Goal: Information Seeking & Learning: Learn about a topic

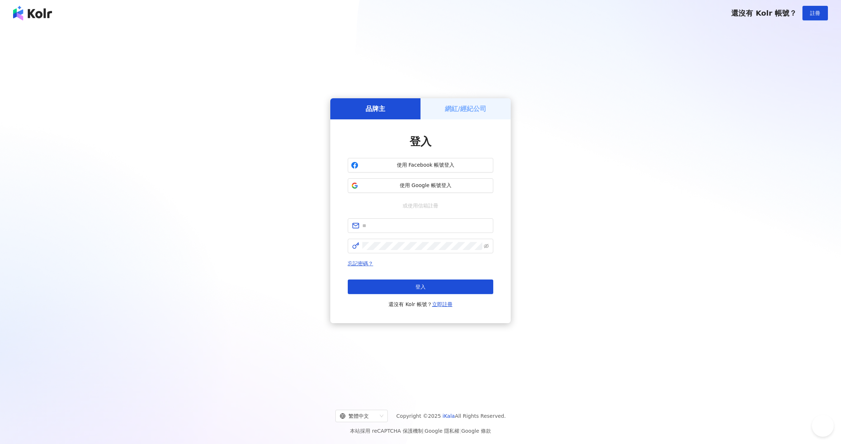
click at [404, 186] on span "使用 Google 帳號登入" at bounding box center [425, 185] width 129 height 7
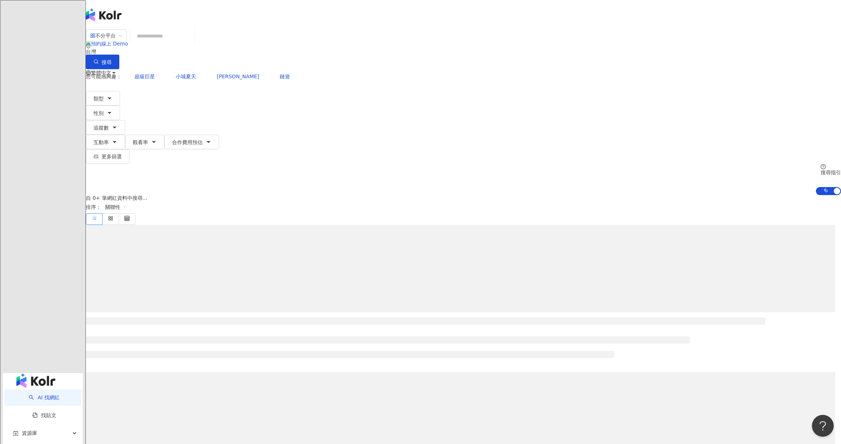
click at [96, 127] on span "陳" at bounding box center [93, 131] width 5 height 8
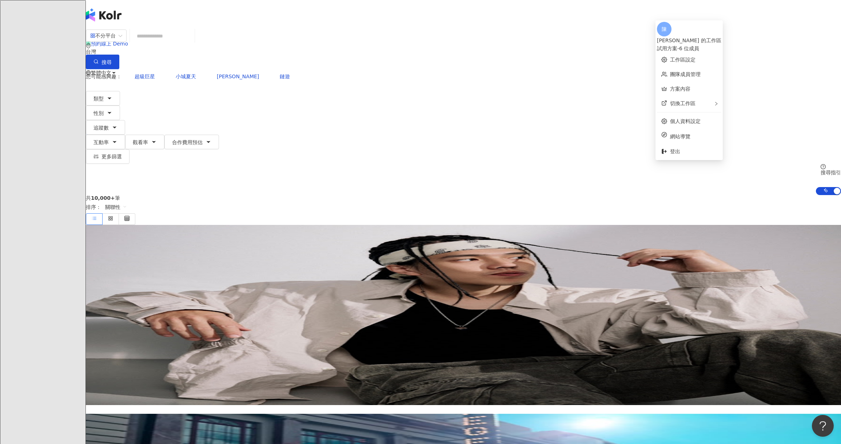
click at [192, 37] on input "search" at bounding box center [162, 36] width 59 height 14
click at [192, 43] on input "search" at bounding box center [162, 36] width 59 height 14
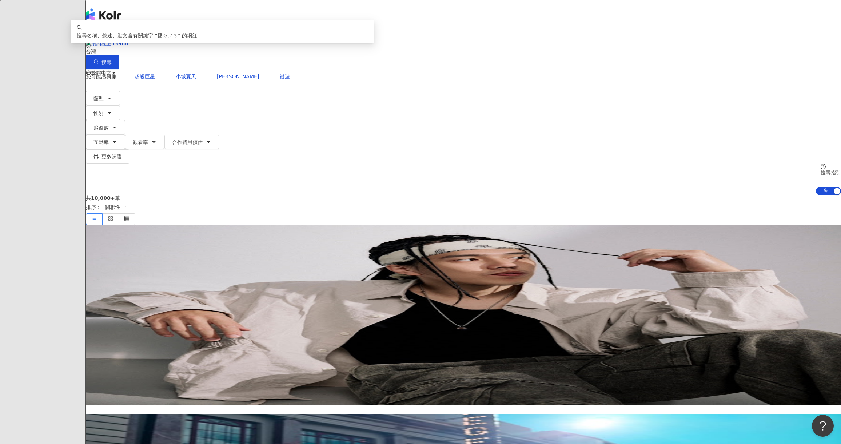
type input "**"
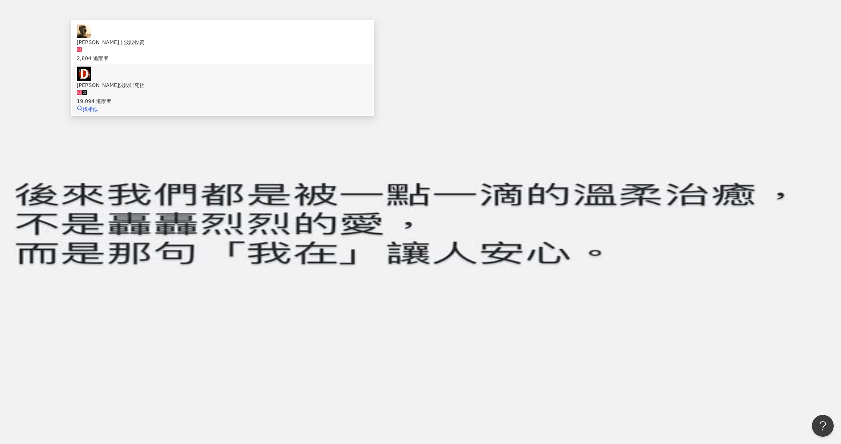
click at [368, 91] on div "19,094 追蹤者" at bounding box center [223, 97] width 292 height 16
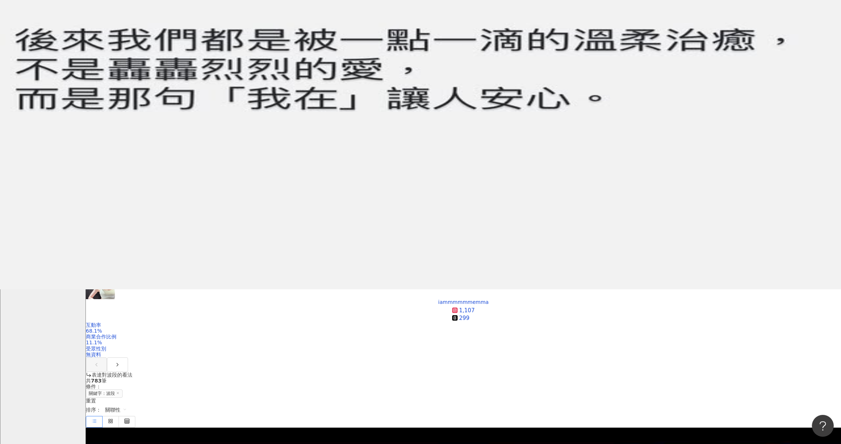
scroll to position [182, 0]
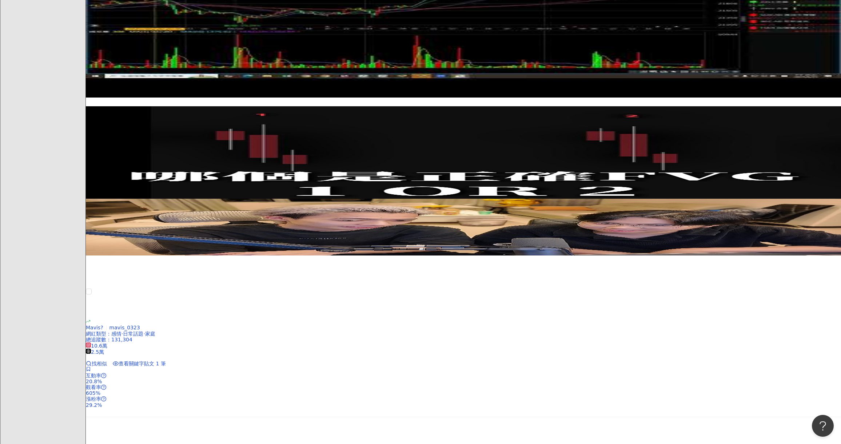
scroll to position [618, 0]
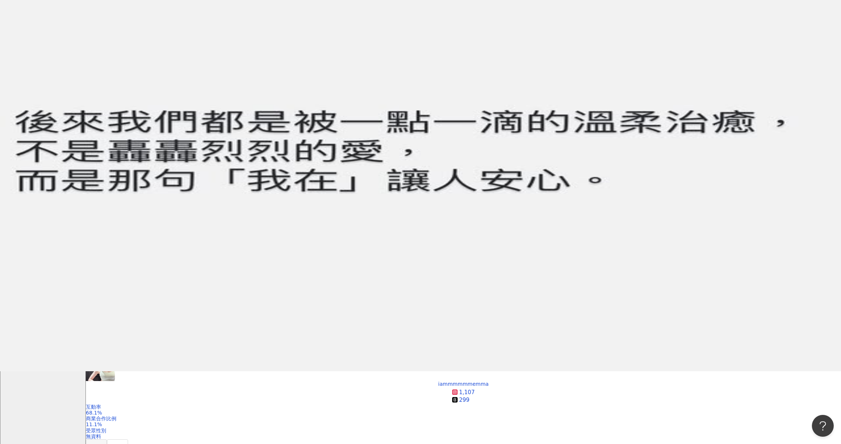
scroll to position [0, 0]
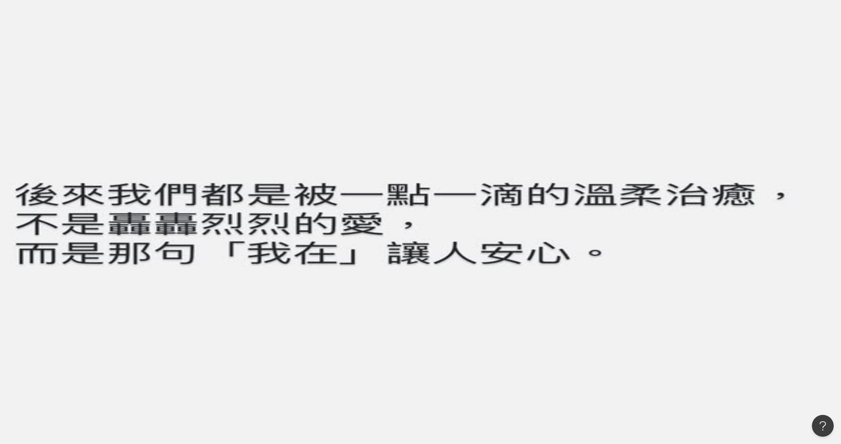
click at [192, 41] on input "search" at bounding box center [162, 36] width 59 height 14
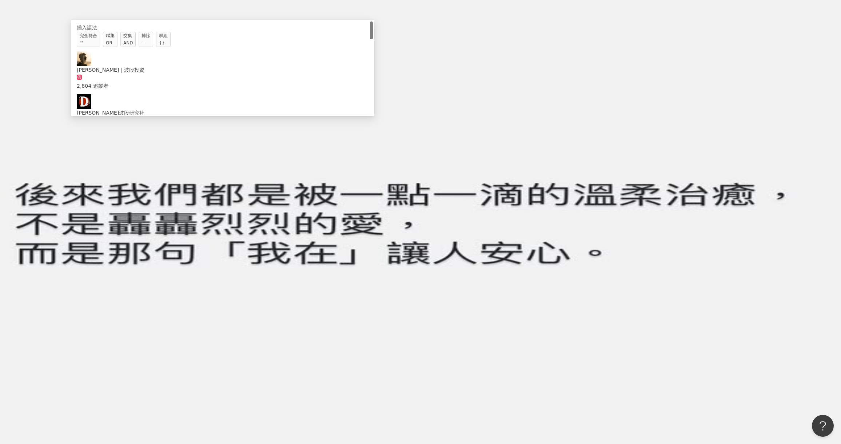
type input "*"
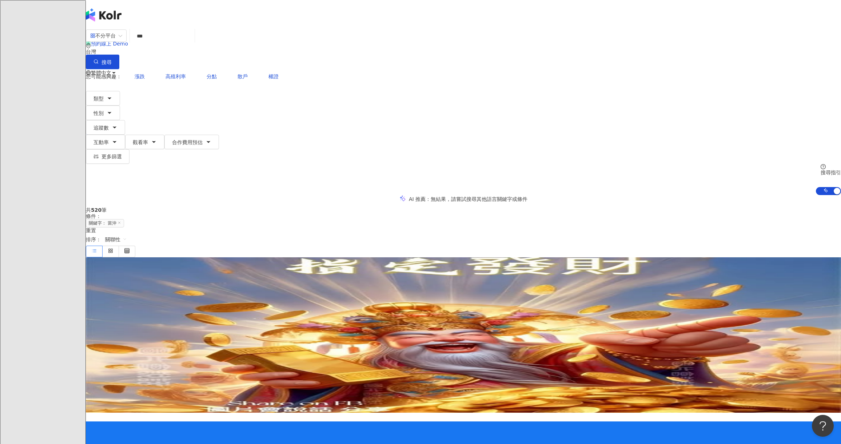
click at [105, 329] on span "8,948" at bounding box center [96, 332] width 20 height 6
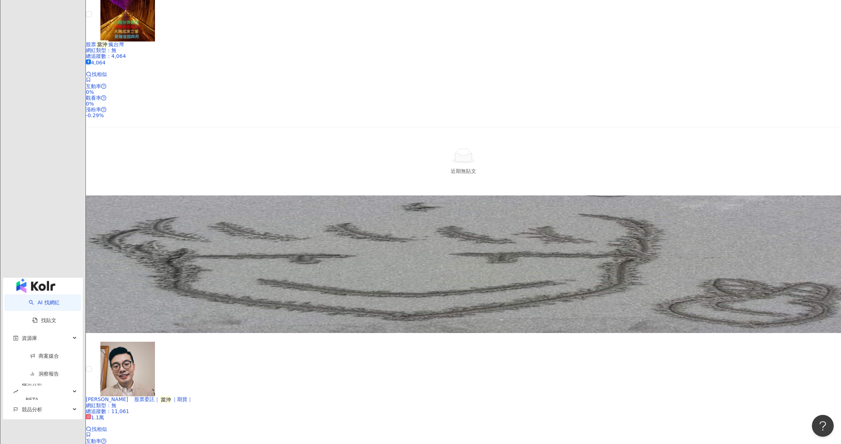
scroll to position [982, 0]
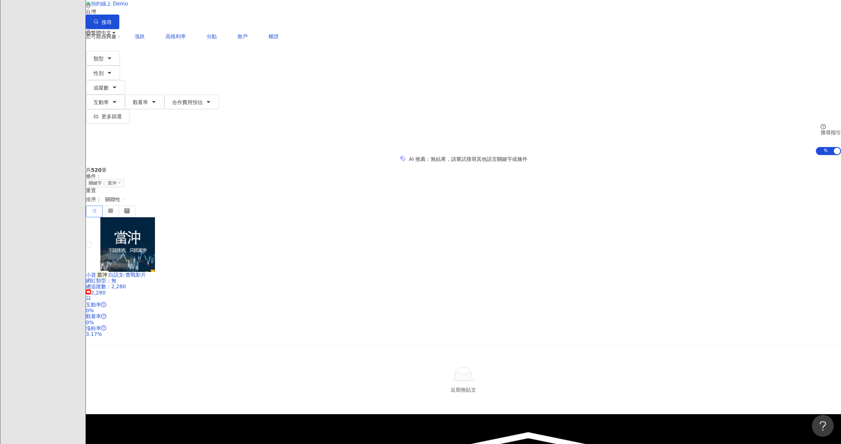
scroll to position [0, 0]
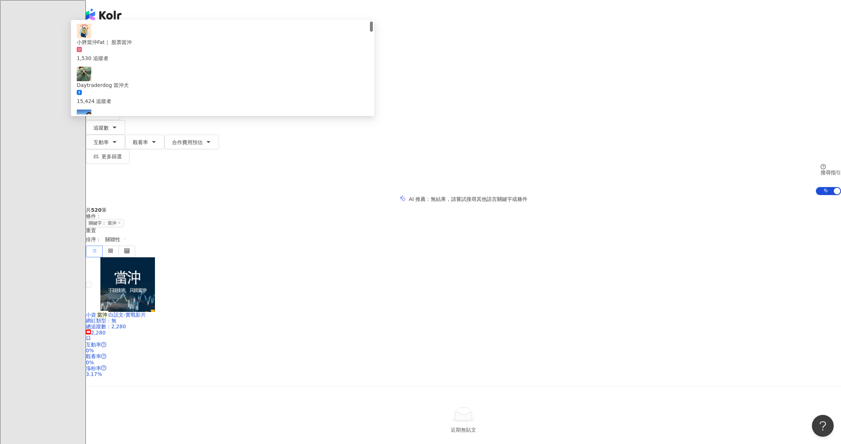
drag, startPoint x: 333, startPoint y: 46, endPoint x: 288, endPoint y: 37, distance: 45.2
click at [289, 37] on div "不分平台 ** 台灣 搜尋 5e29ecf3-776d-4445-b1b6-bce70edc84fe 8789437a-e967-4eaa-9c61-39c4…" at bounding box center [463, 49] width 755 height 40
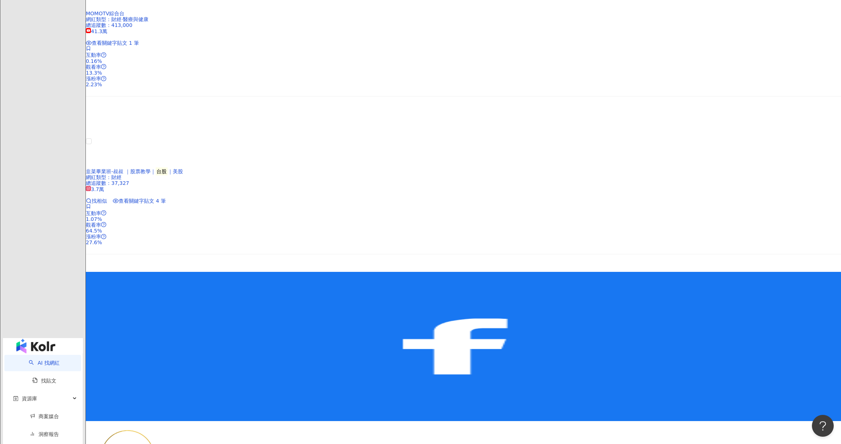
scroll to position [1273, 0]
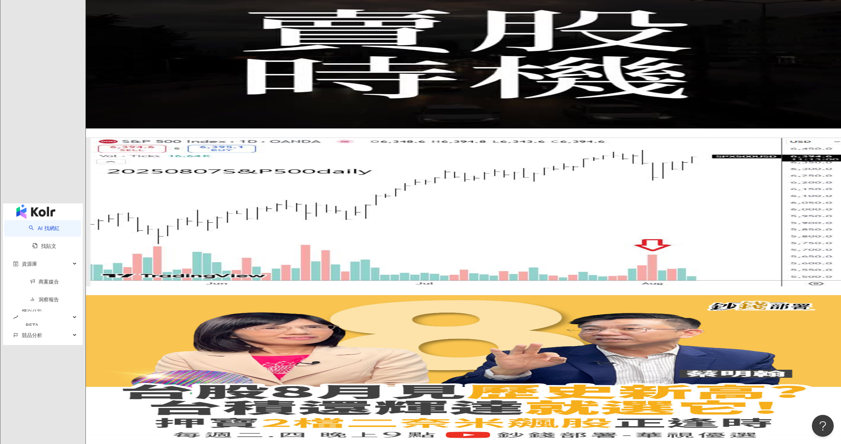
type input "*********"
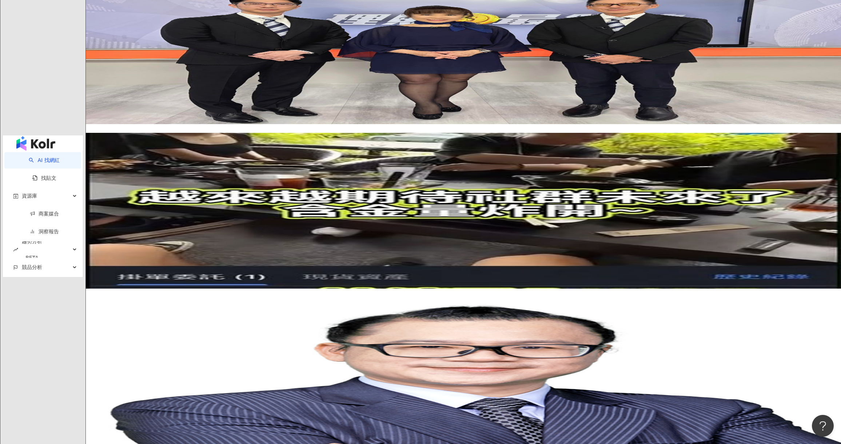
scroll to position [1388, 0]
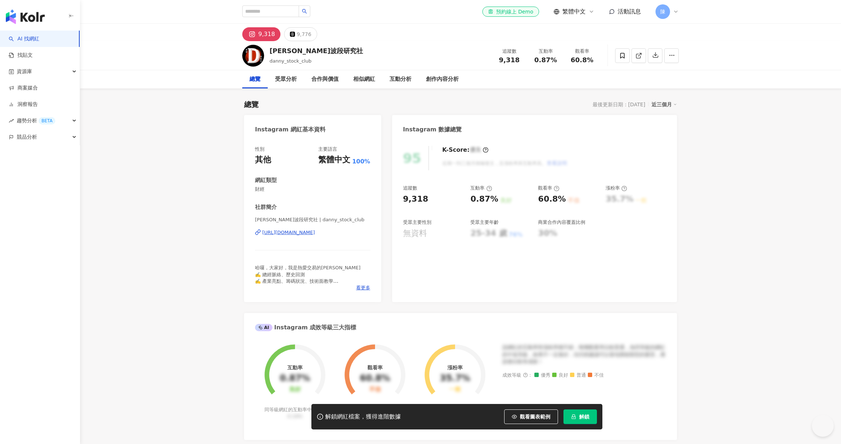
click at [366, 289] on span "看更多" at bounding box center [363, 287] width 14 height 7
click at [315, 232] on div "https://www.instagram.com/danny_stock_club/" at bounding box center [288, 232] width 53 height 7
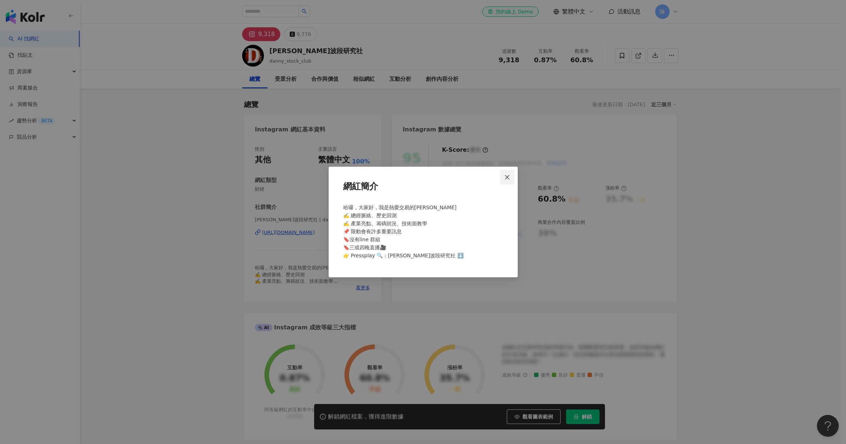
click at [505, 175] on icon "close" at bounding box center [507, 177] width 6 height 6
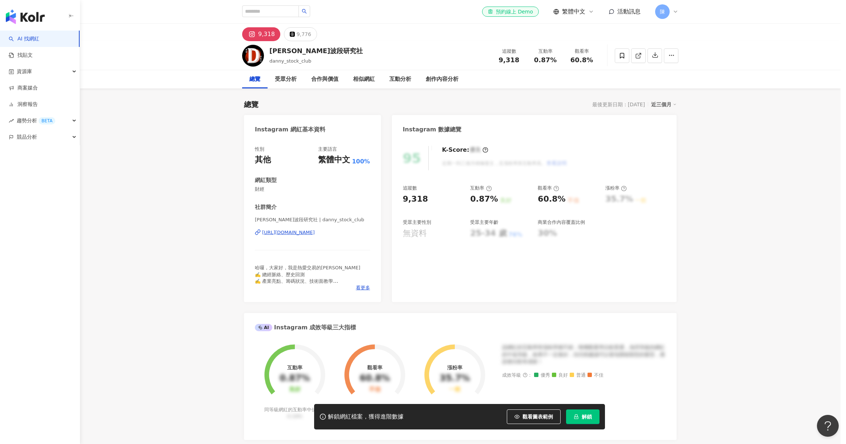
click at [505, 181] on div "網紅簡介 哈囉，大家好，我是熱愛交易的丹尼 ✍️ 總經脈絡、歷史回測 ✍️ 產業亮點、籌碼狀況、技術面教學 📌 限動會有許多重要訊息 🔖沒有line 群組 🔖…" at bounding box center [423, 222] width 846 height 444
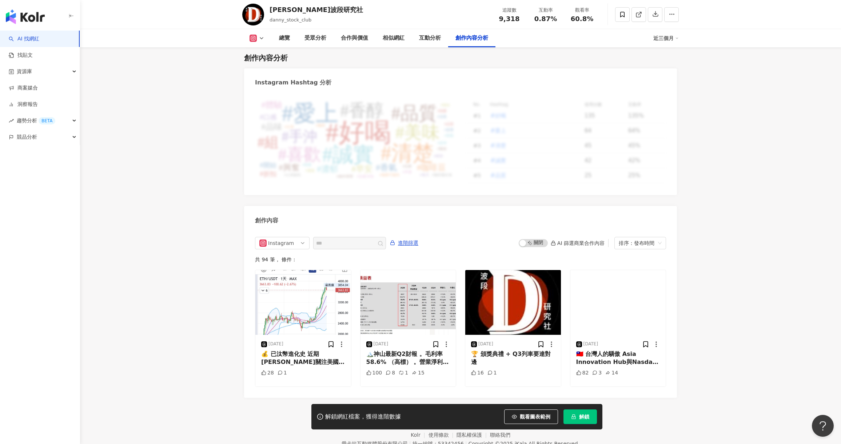
scroll to position [2073, 0]
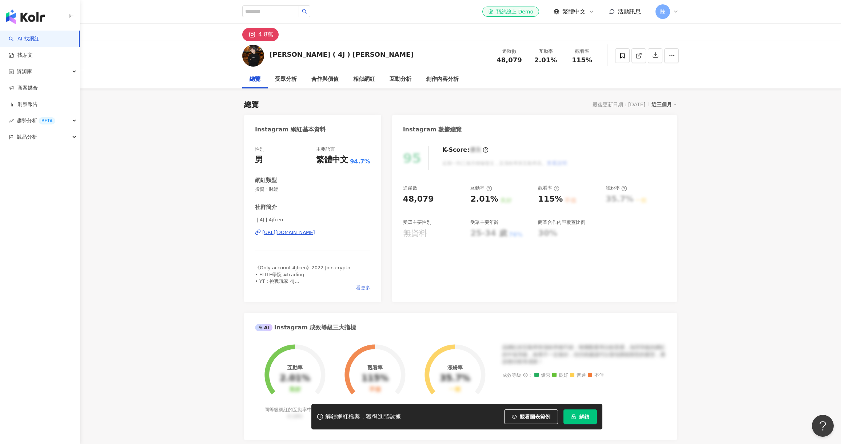
click at [364, 289] on span "看更多" at bounding box center [363, 287] width 14 height 7
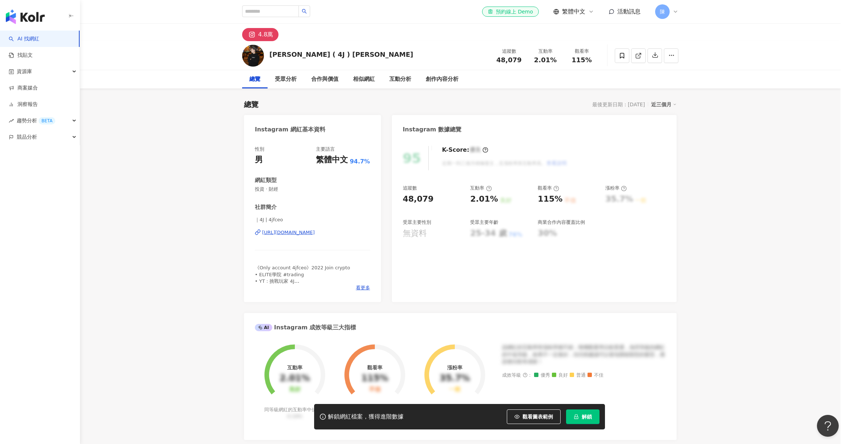
click at [318, 233] on div "網紅簡介 《Only account 4jfceo》2022 Join crypto • ELITE學院 #trading • YT : 挑戰玩家 4J ·每…" at bounding box center [423, 222] width 846 height 444
click at [510, 188] on div "網紅簡介 《Only account 4jfceo》2022 Join crypto • ELITE學院 #trading • YT : 挑戰玩家 4J ·每…" at bounding box center [423, 222] width 846 height 444
click at [335, 232] on div "網紅簡介 《Only account 4jfceo》2022 Join crypto • ELITE學院 #trading • YT : 挑戰玩家 4J ·每…" at bounding box center [423, 222] width 846 height 444
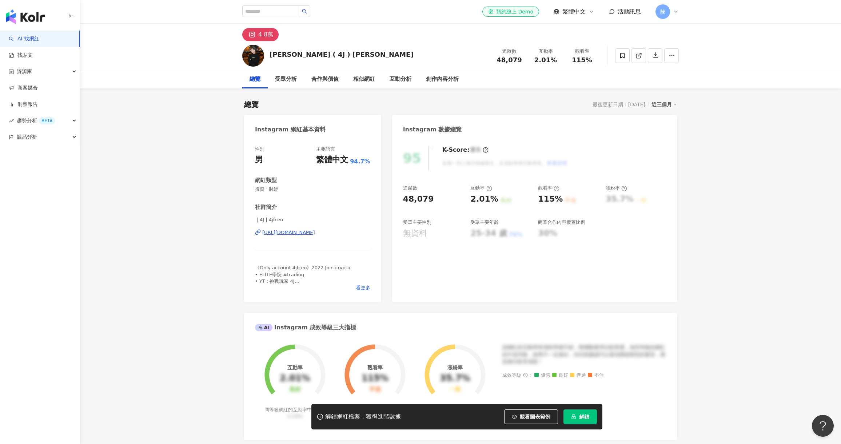
click at [286, 231] on div "https://www.instagram.com/4jfceo/" at bounding box center [288, 232] width 53 height 7
click at [364, 286] on span "看更多" at bounding box center [363, 287] width 14 height 7
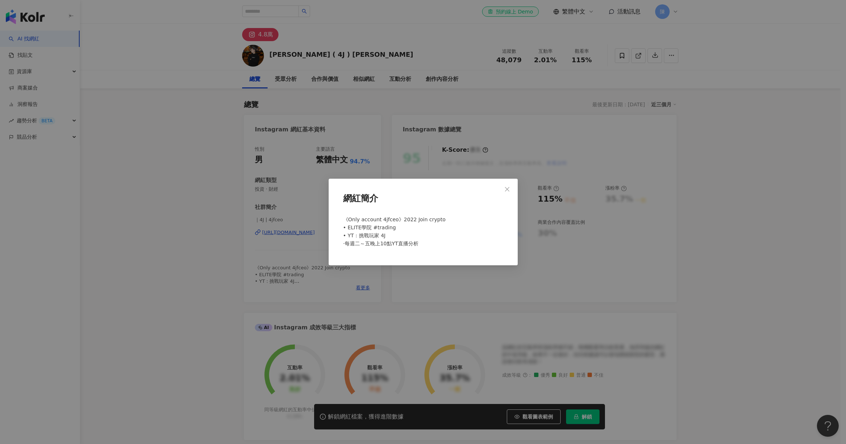
click at [296, 155] on div "網紅簡介 《Only account 4jfceo》2022 Join crypto • ELITE學院 #trading • YT : 挑戰玩家 4J ·每…" at bounding box center [423, 222] width 846 height 444
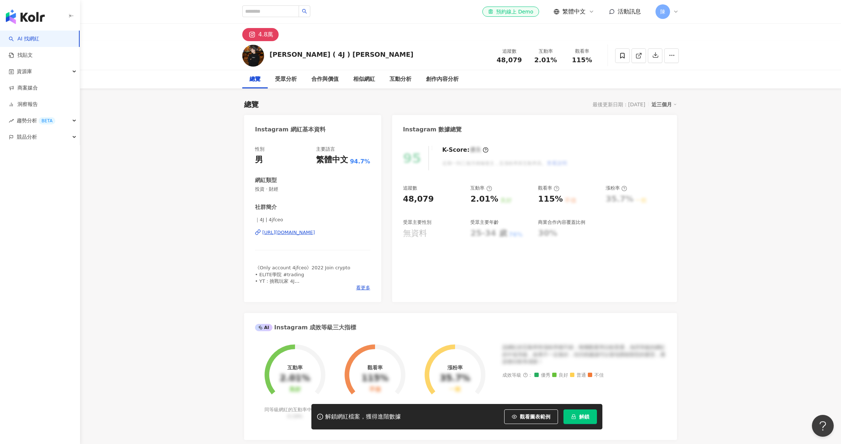
click at [258, 54] on img at bounding box center [253, 56] width 22 height 22
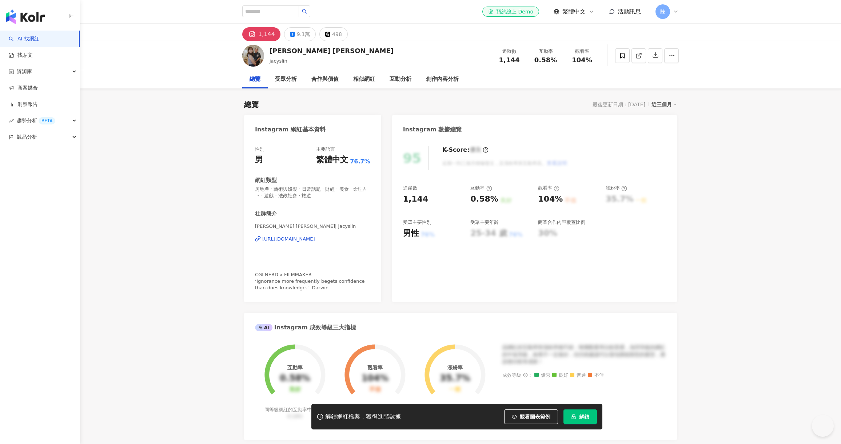
click at [315, 242] on div "https://www.instagram.com/jacyslin/" at bounding box center [288, 239] width 53 height 7
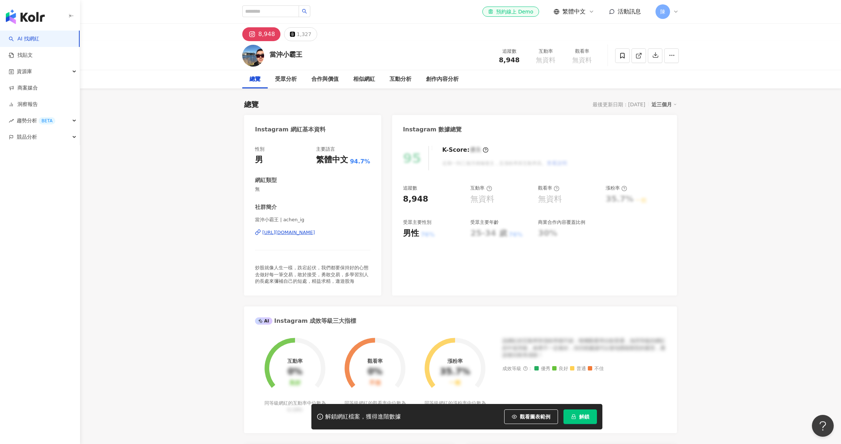
click at [315, 232] on div "https://www.instagram.com/achen_ig/" at bounding box center [288, 232] width 53 height 7
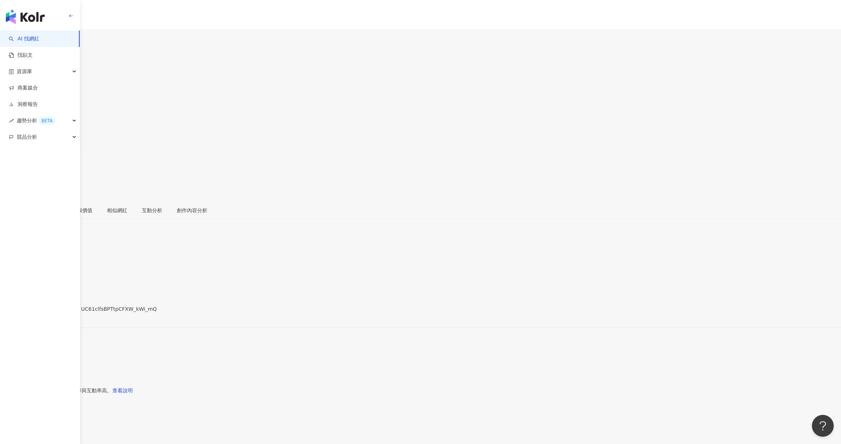
click at [64, 312] on div "https://www.youtube.com/channel/UC61clfsBPTtpCFXW_kWi_mQ" at bounding box center [35, 315] width 57 height 6
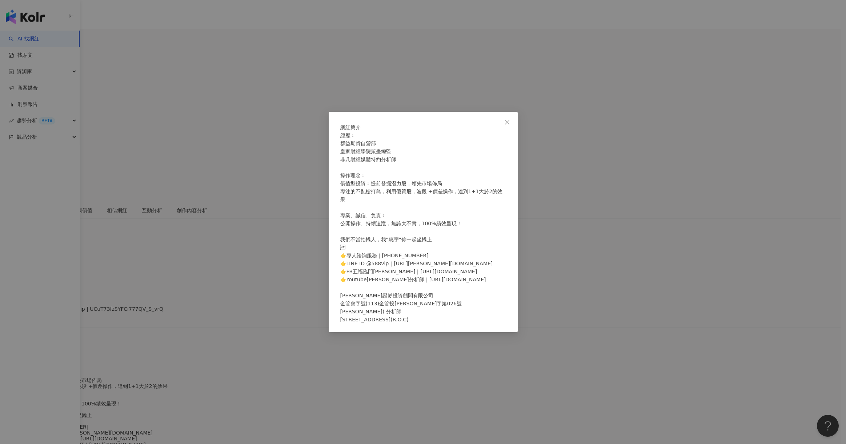
click at [233, 207] on div "網紅簡介 經歷︰ 群益期貨自營部 皇家財經學院策畫總監 非凡財經媒體特約分析師 操作理念︰ 價值型投資︰提前發掘潛力股，領先市場佈局 專注的不亂槍打鳥，利用優…" at bounding box center [423, 222] width 846 height 444
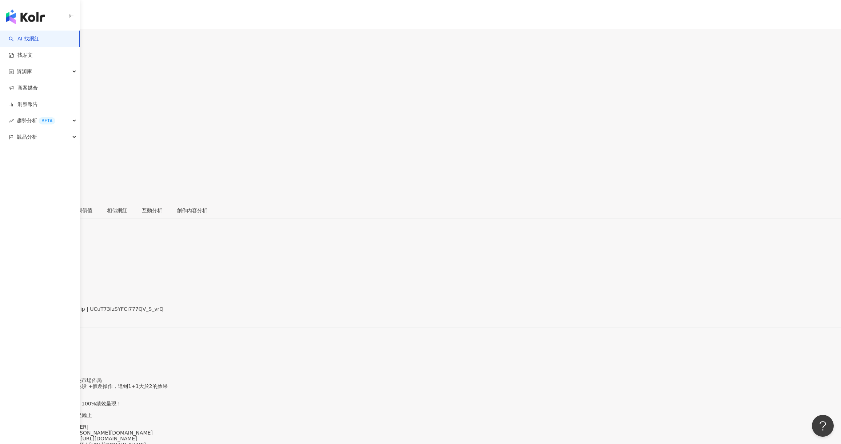
click at [64, 312] on div "https://www.youtube.com/channel/UCuT73fzSYFCi777QV_S_vrQ" at bounding box center [35, 315] width 57 height 6
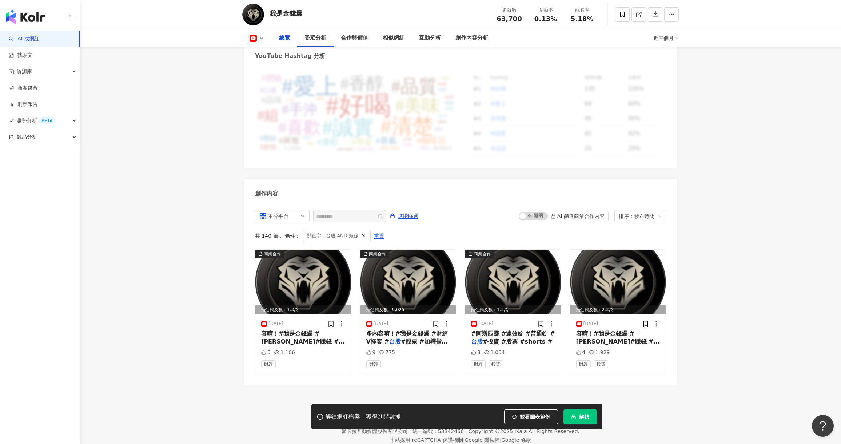
scroll to position [66, 0]
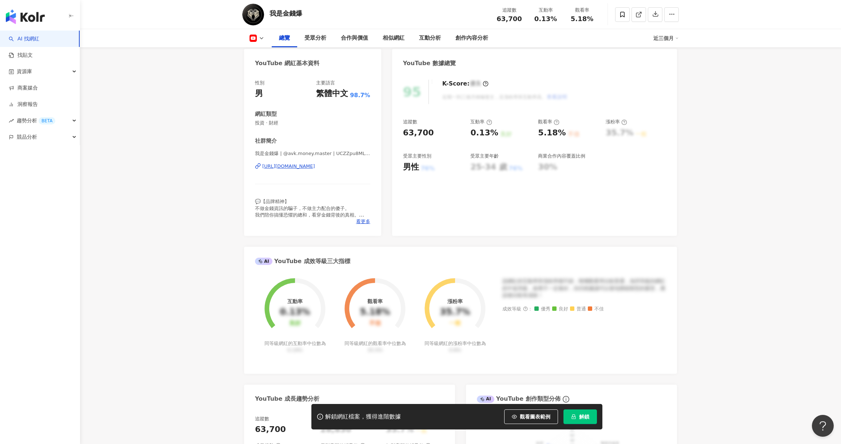
click at [315, 166] on div "[URL][DOMAIN_NAME]" at bounding box center [288, 166] width 53 height 7
